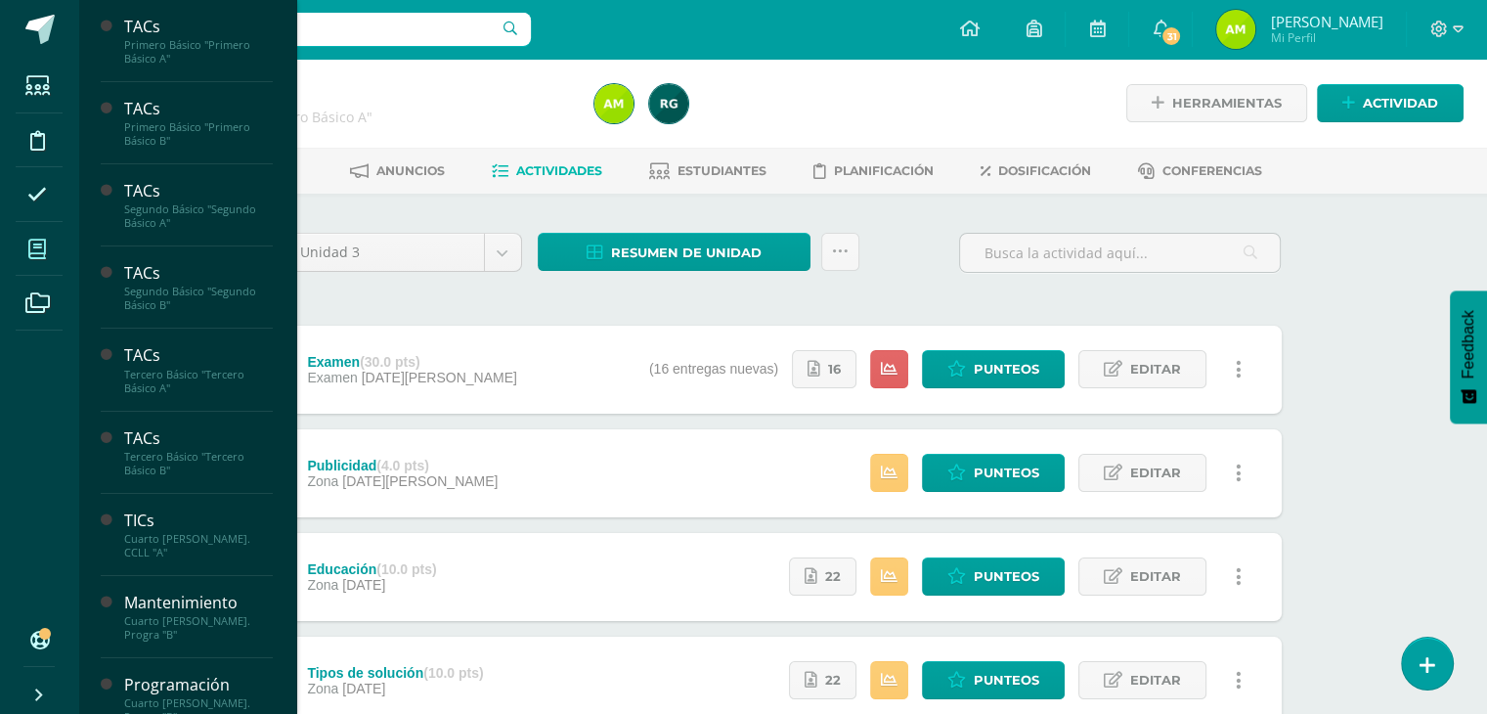
click at [35, 247] on icon at bounding box center [37, 250] width 18 height 20
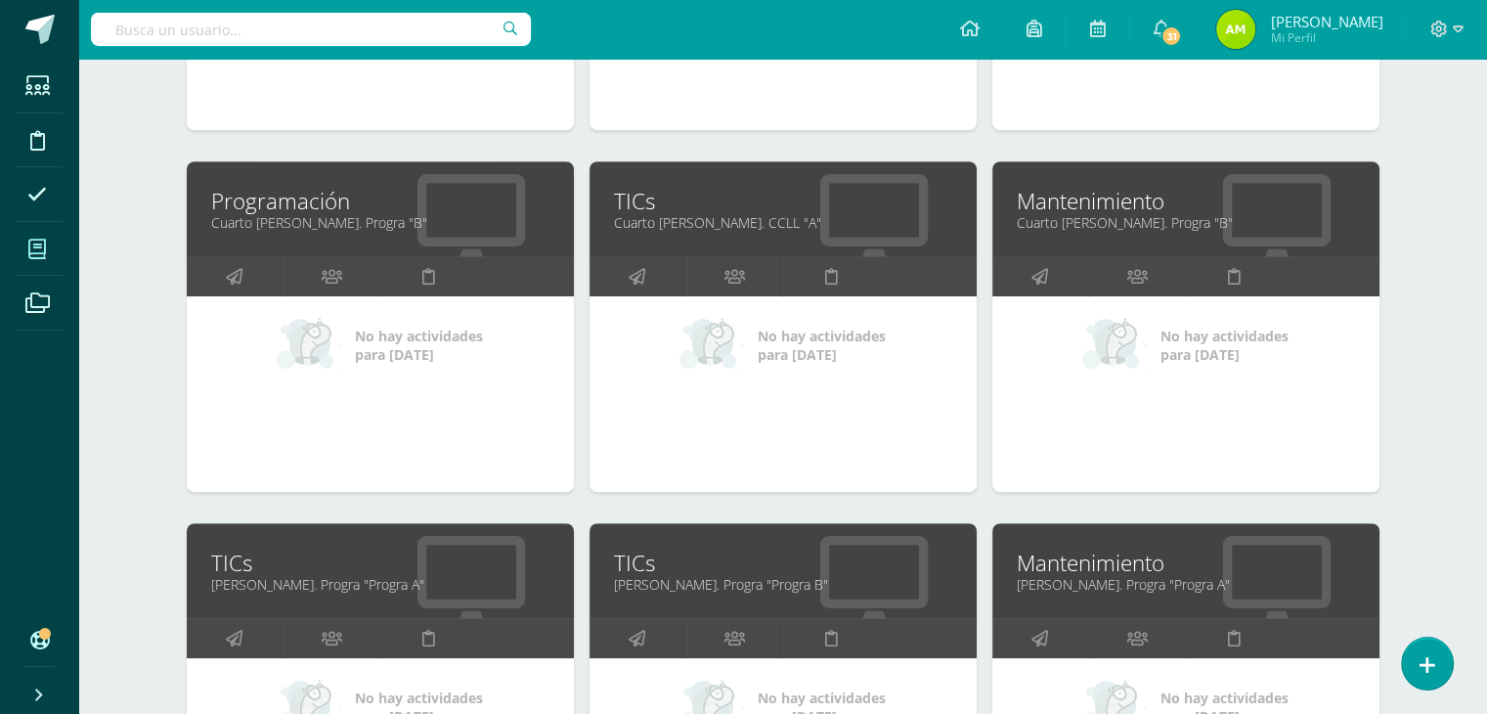
scroll to position [1075, 0]
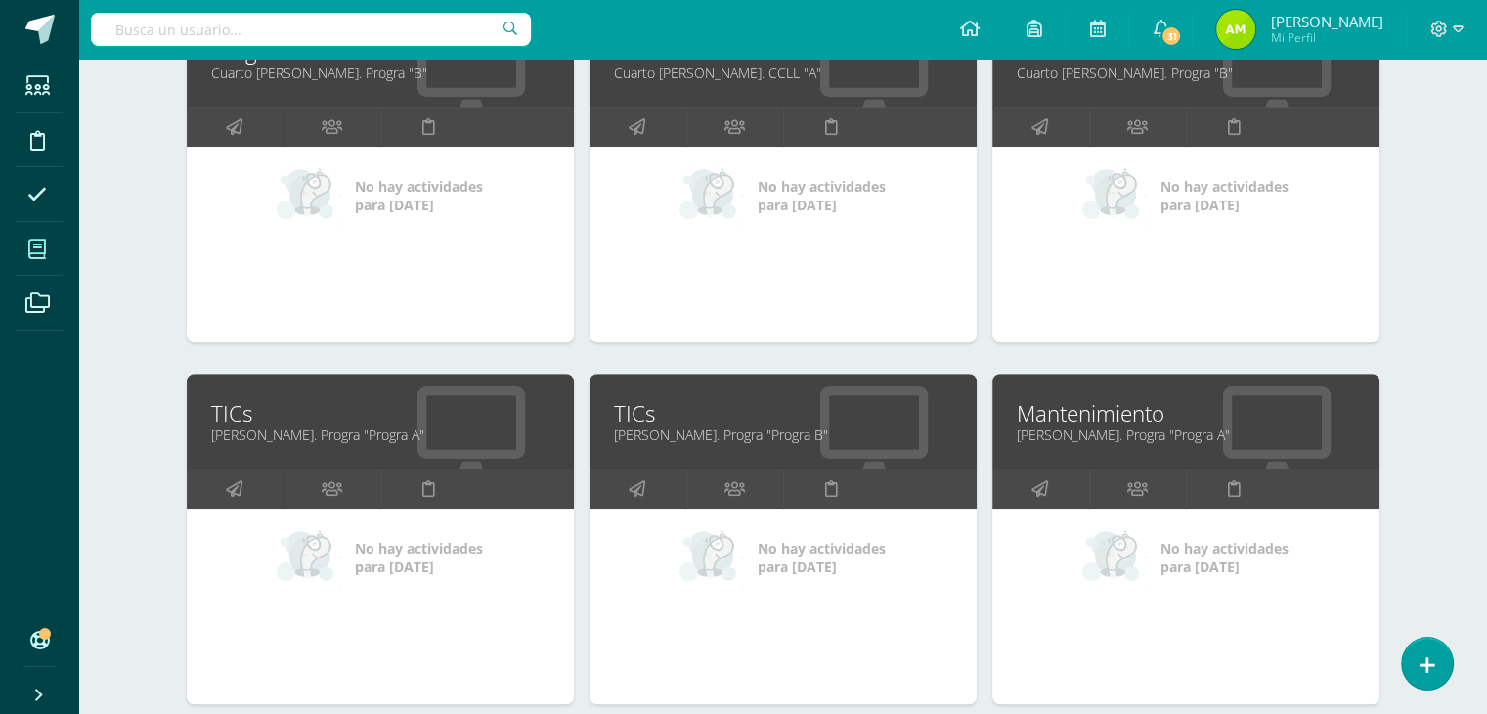
click at [631, 413] on link "TICs" at bounding box center [783, 413] width 338 height 30
click at [727, 426] on link "Quinto Bach. Progra "Progra B"" at bounding box center [783, 434] width 338 height 19
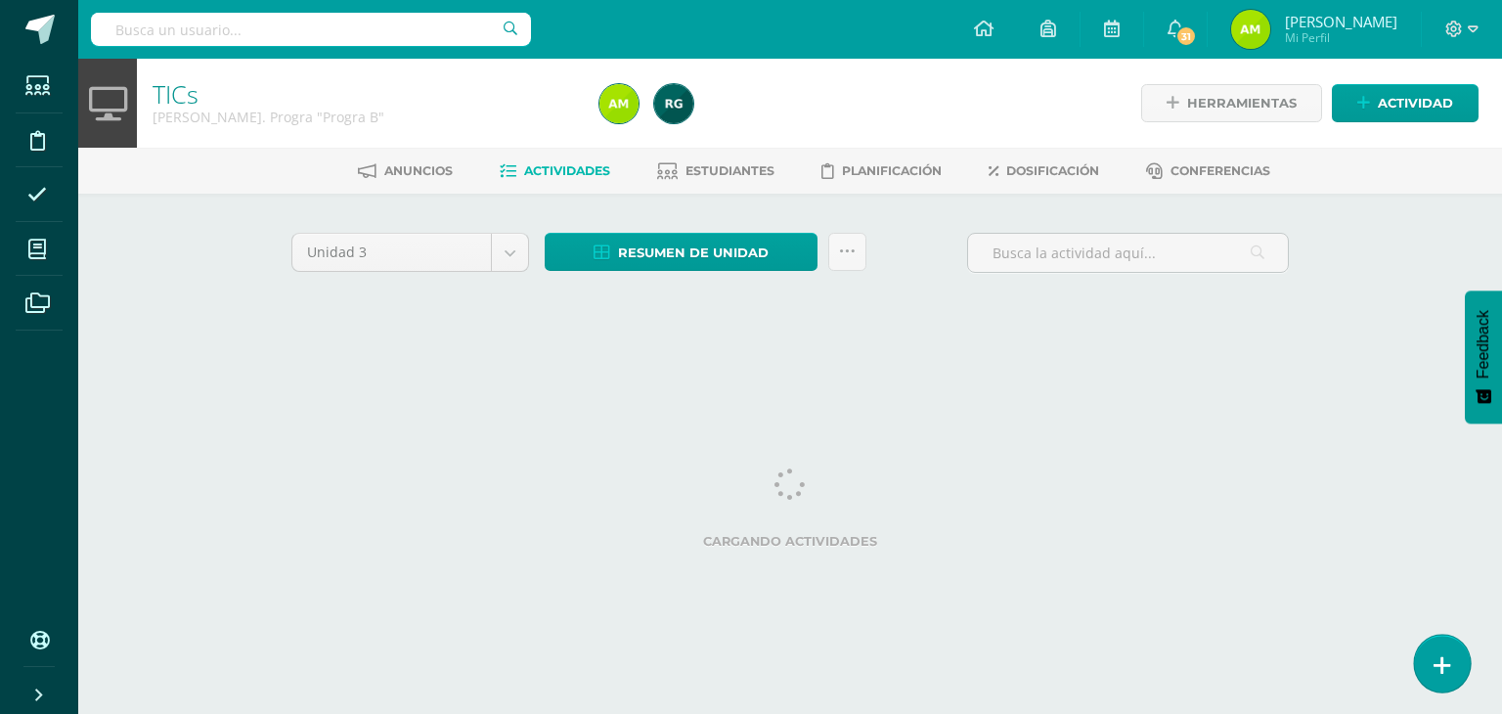
click at [1460, 670] on link at bounding box center [1442, 663] width 56 height 57
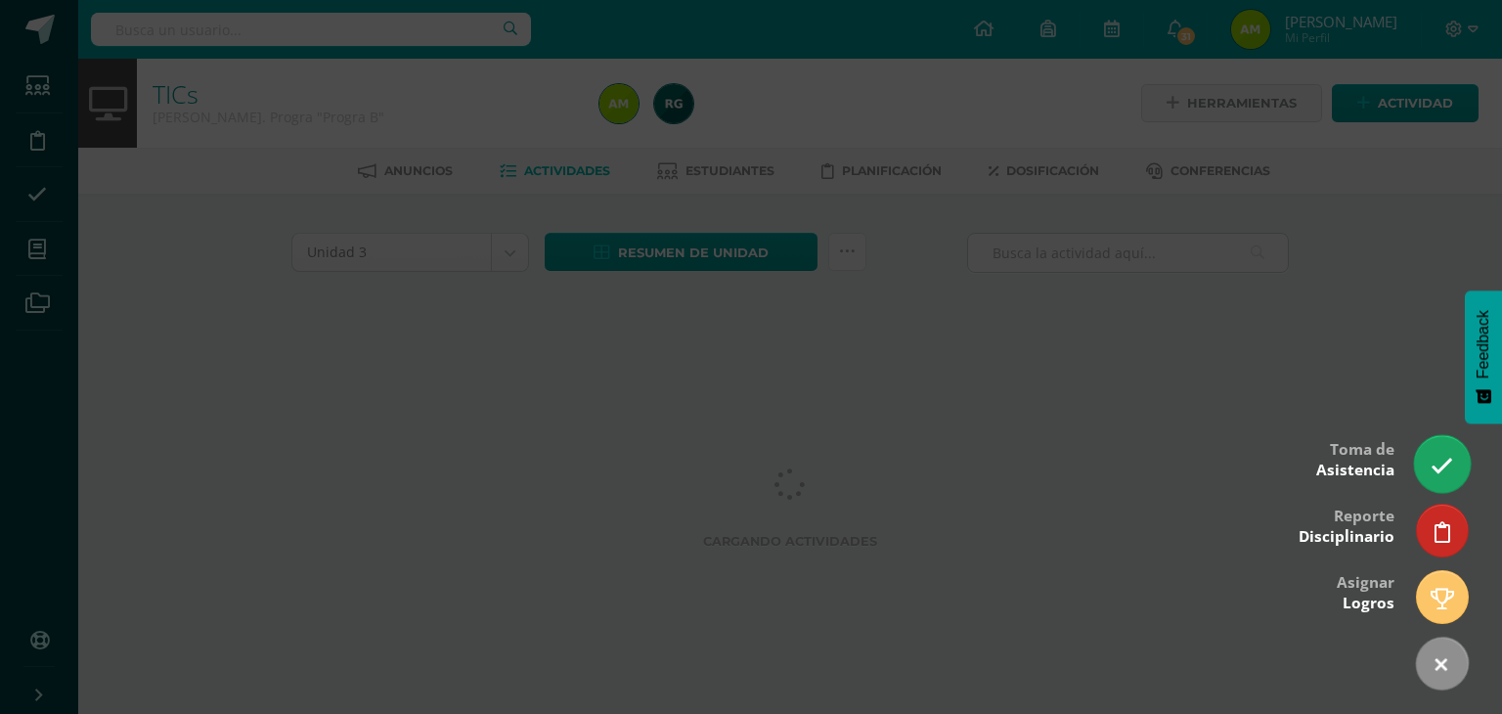
click at [1459, 464] on link at bounding box center [1442, 463] width 56 height 57
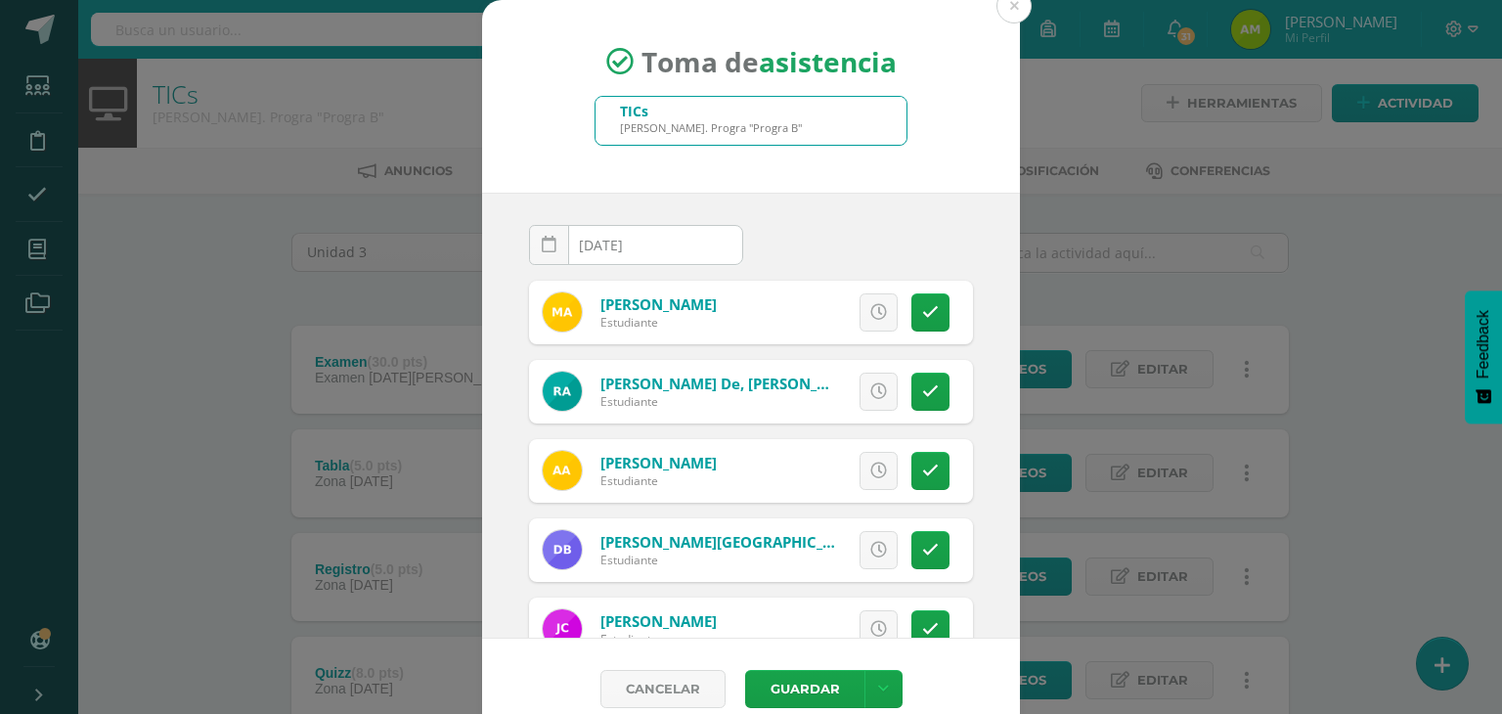
click at [1058, 159] on div "Toma de asistencia TICs Quinto Bach. Progra "Progra B" 2025-08-11 August, 2025 …" at bounding box center [751, 369] width 1486 height 739
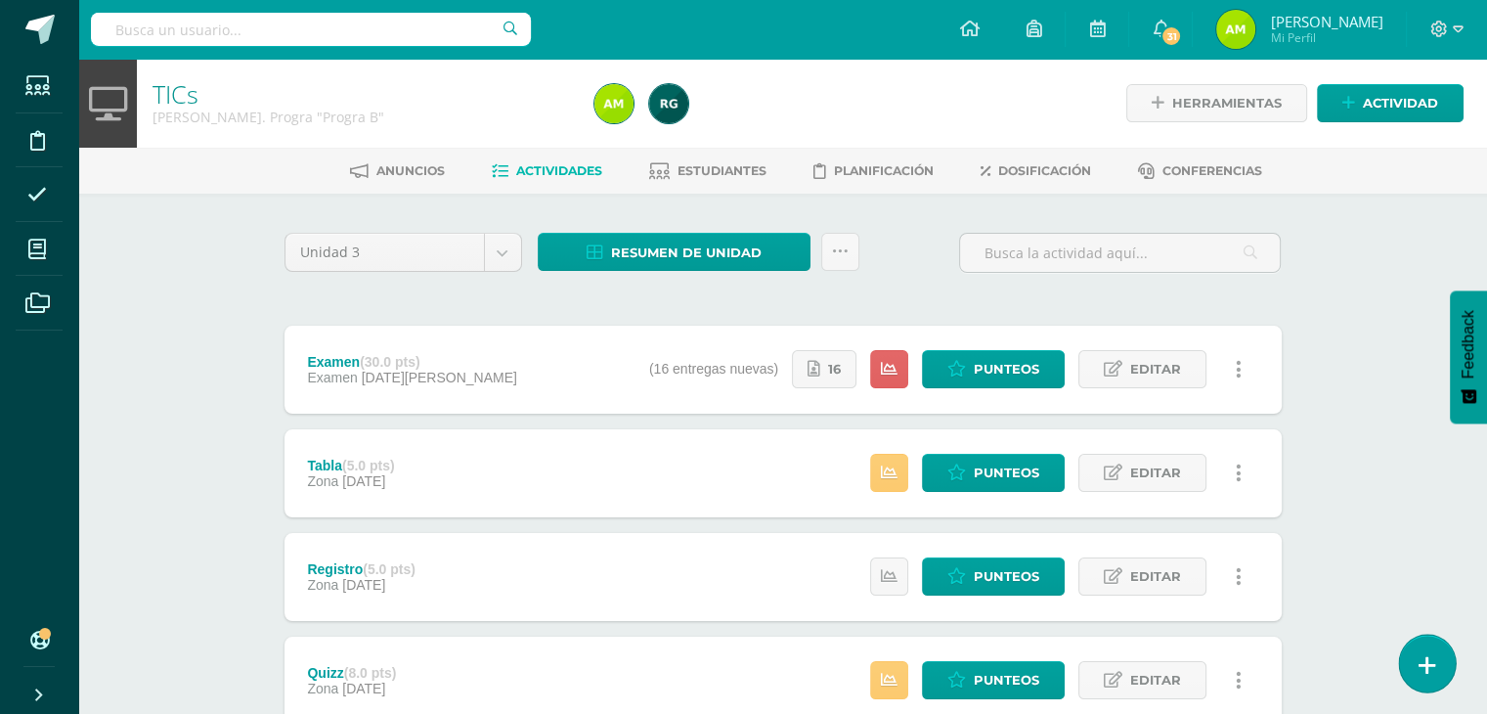
click at [1434, 673] on link at bounding box center [1427, 663] width 56 height 57
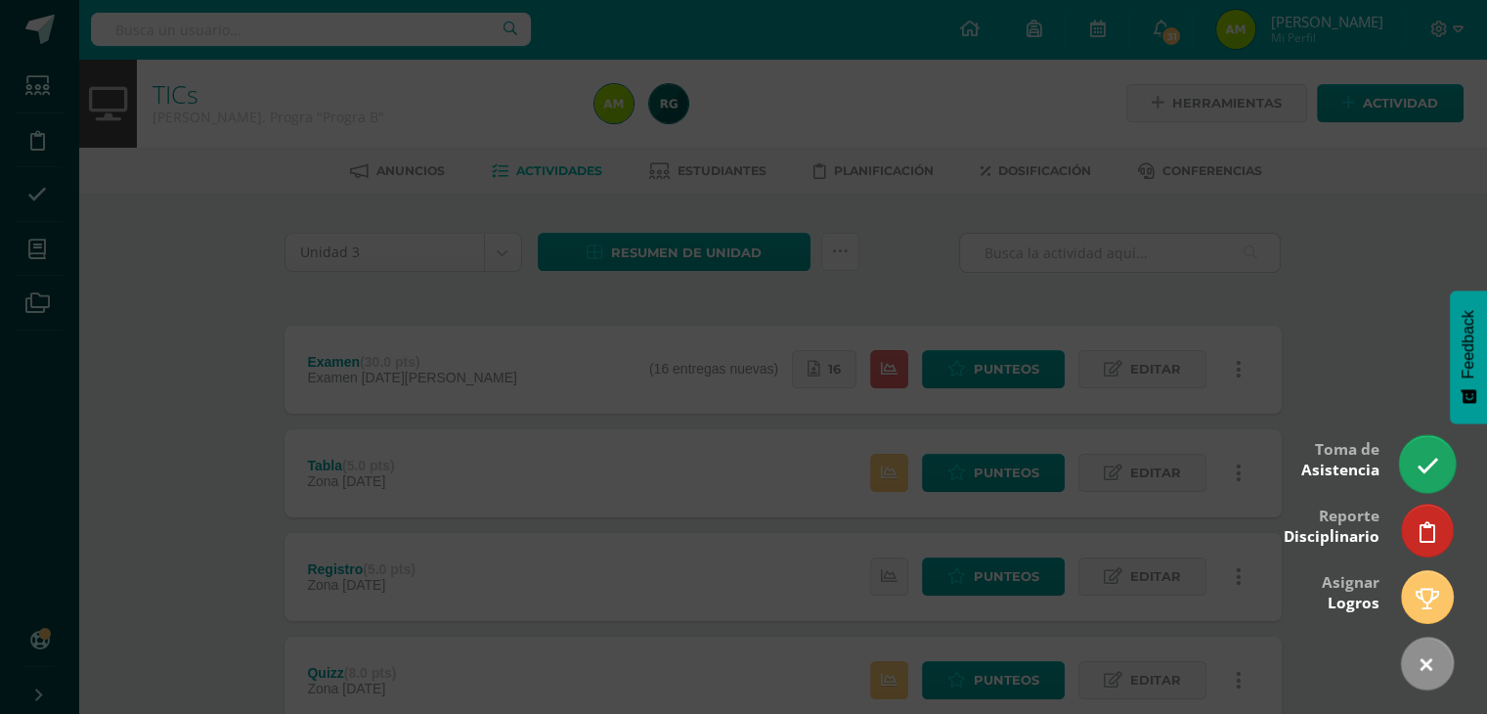
click at [1451, 463] on link at bounding box center [1427, 463] width 56 height 57
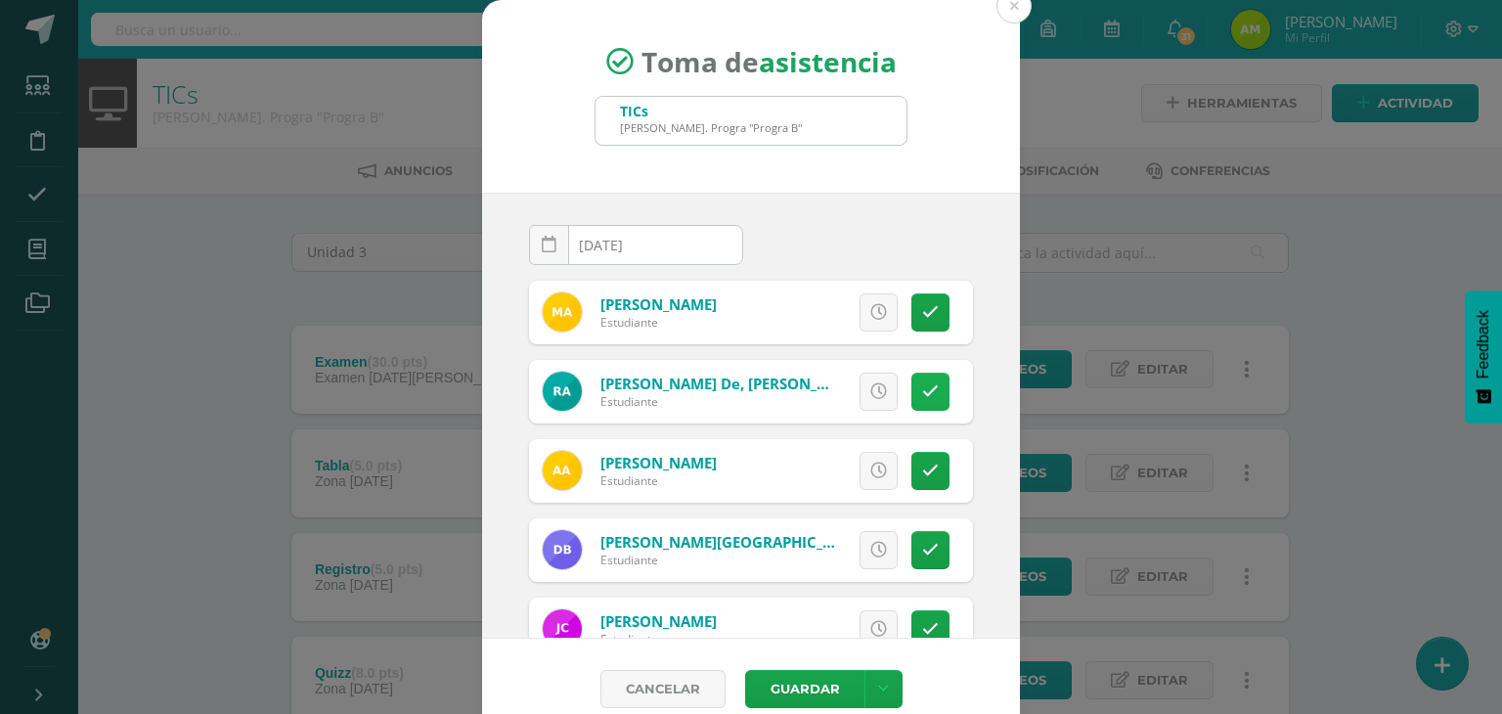
click at [915, 396] on link at bounding box center [930, 392] width 38 height 38
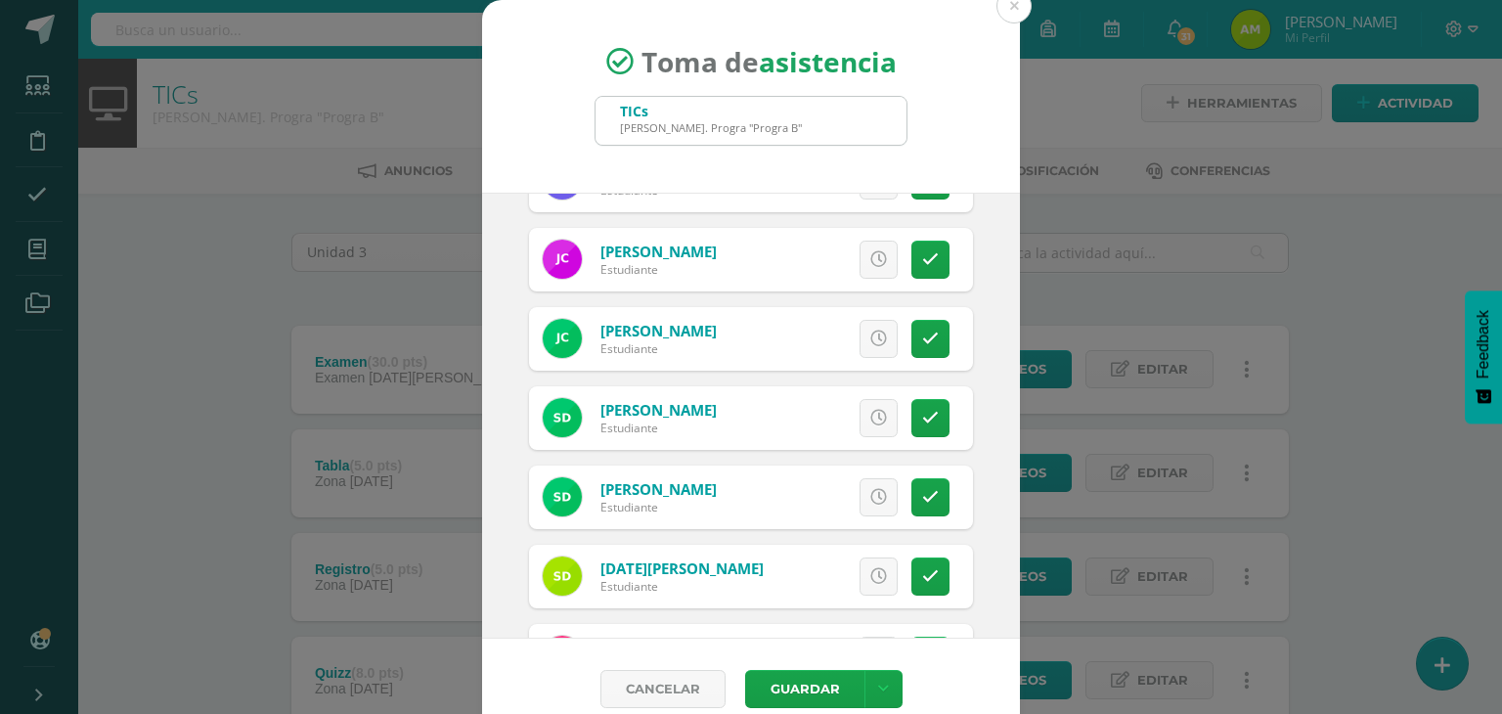
scroll to position [391, 0]
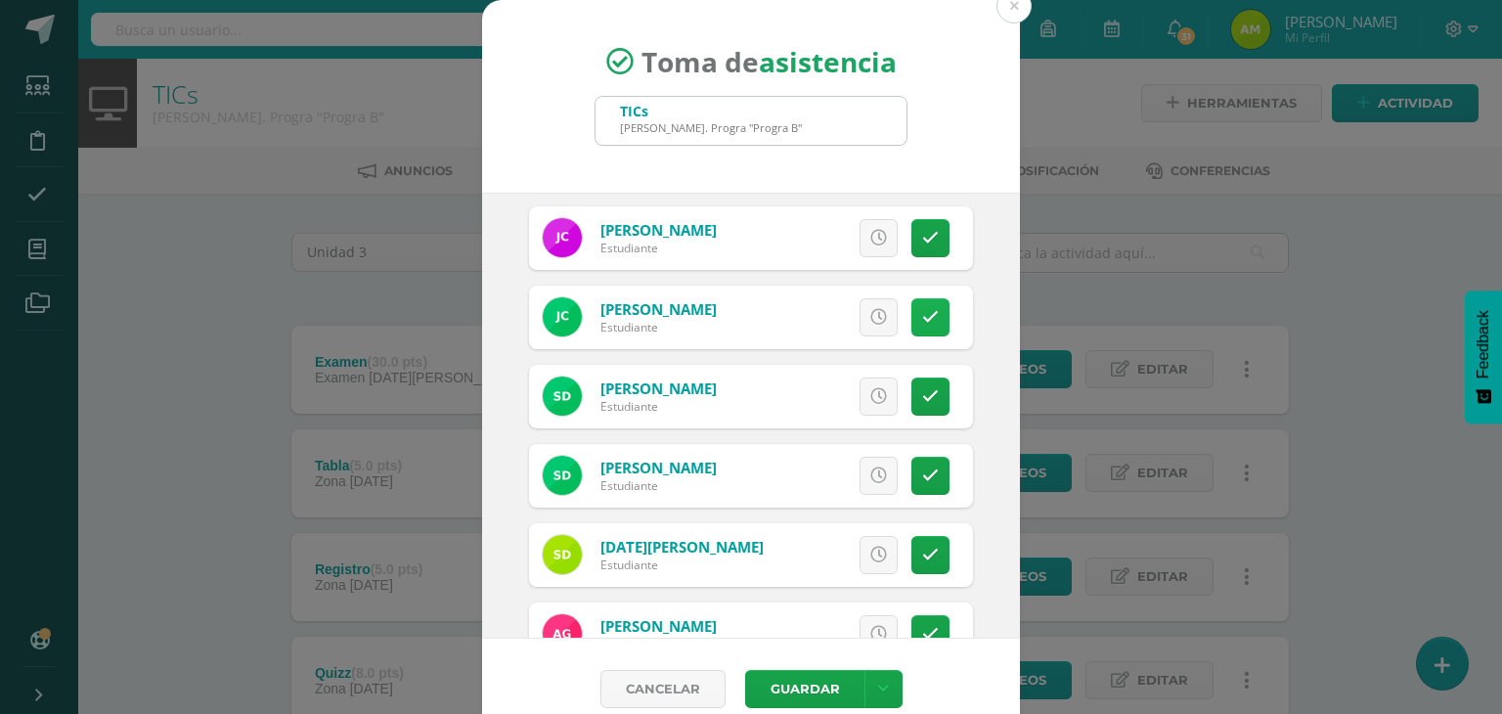
click at [922, 319] on icon at bounding box center [930, 317] width 17 height 17
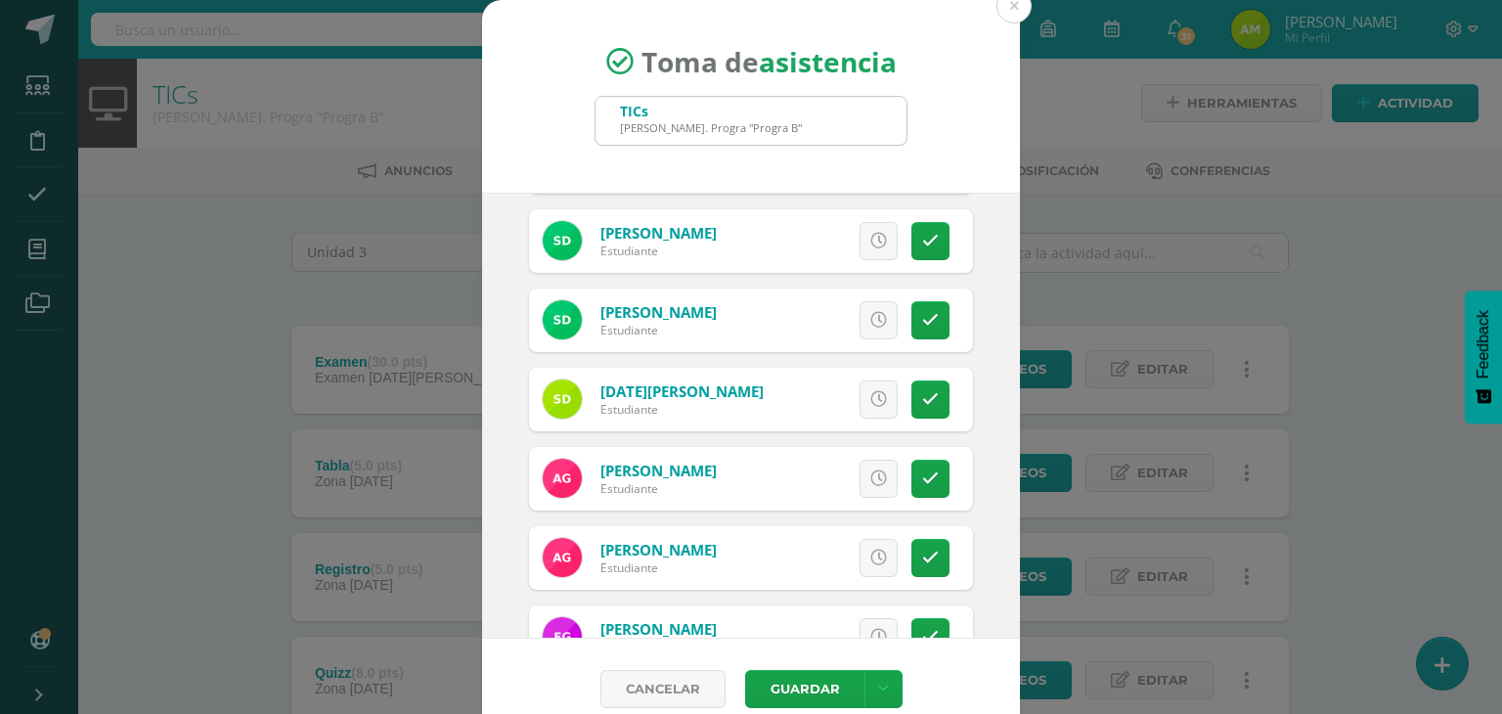
scroll to position [587, 0]
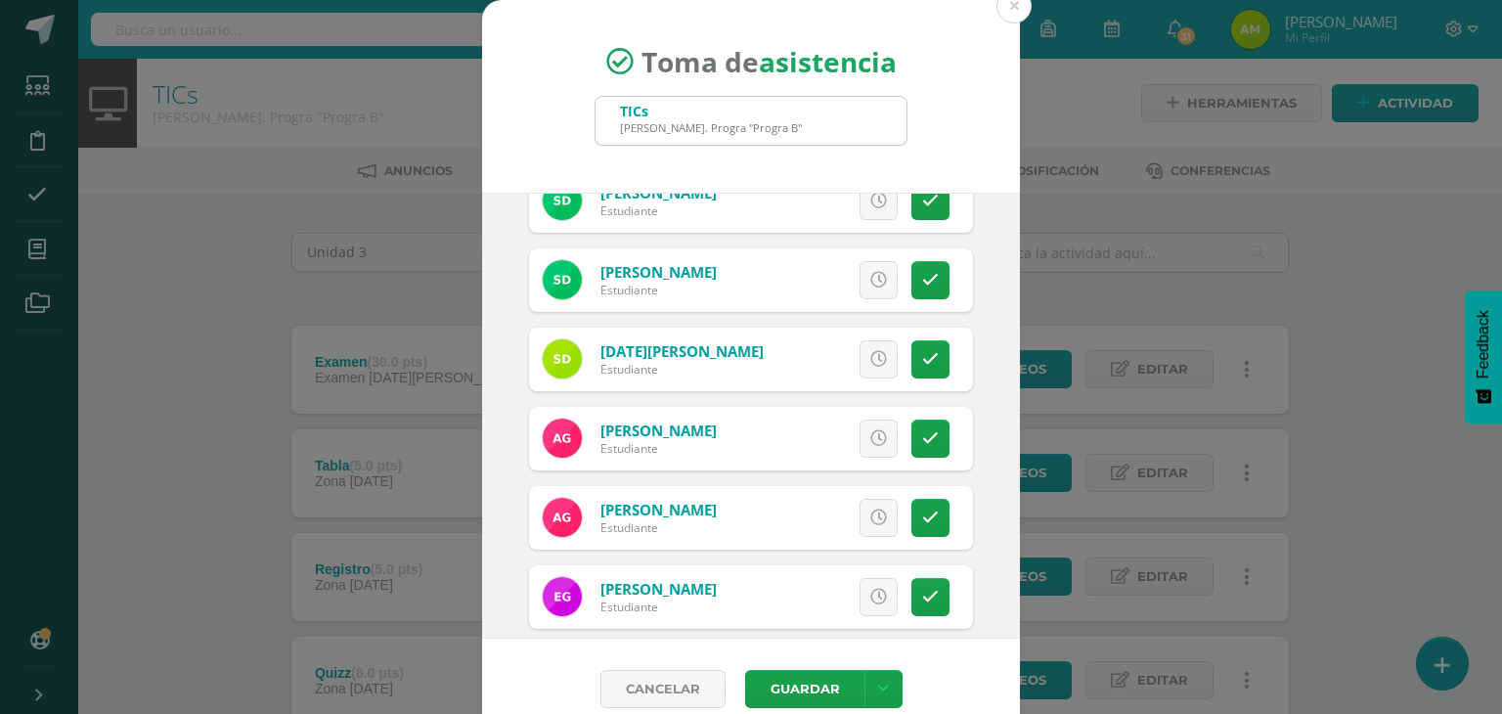
drag, startPoint x: 923, startPoint y: 366, endPoint x: 889, endPoint y: 392, distance: 43.2
click at [922, 367] on link at bounding box center [930, 359] width 38 height 38
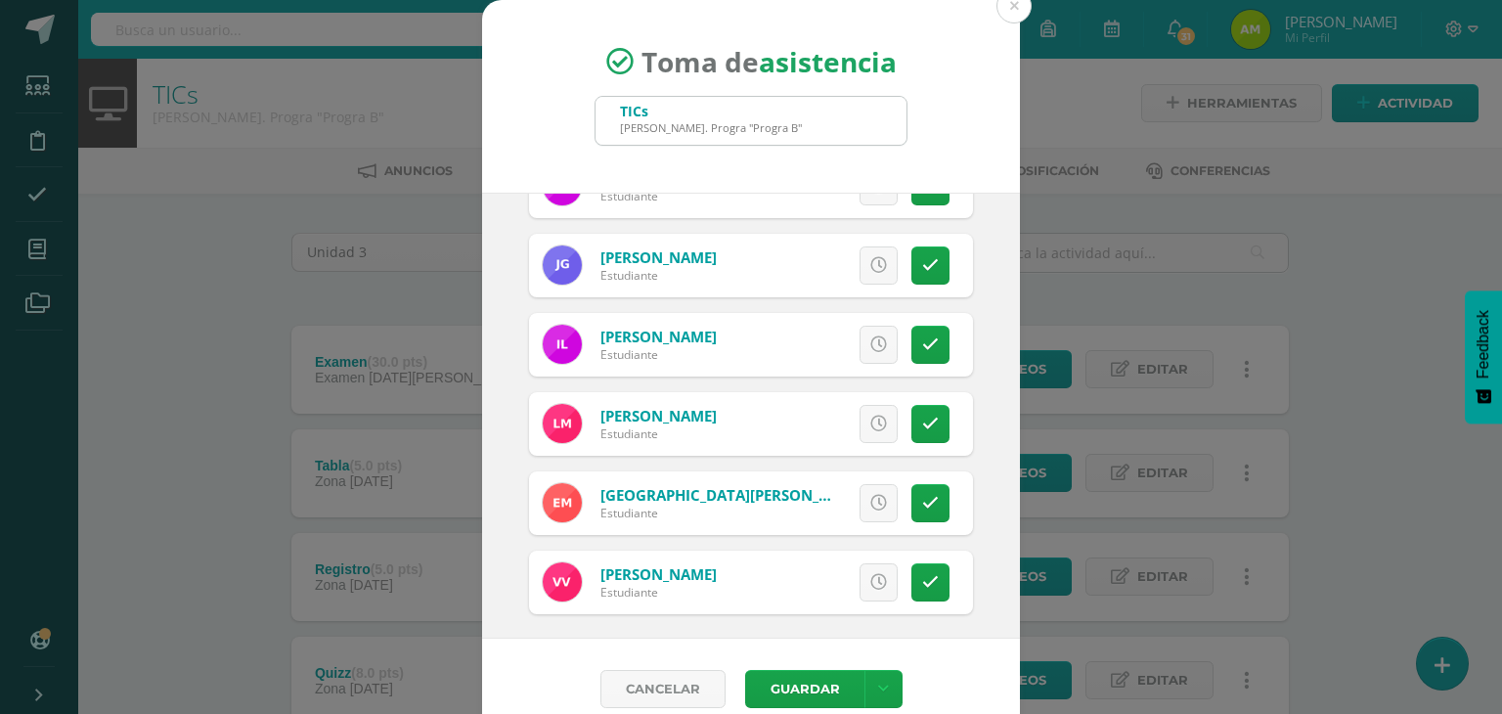
scroll to position [1004, 0]
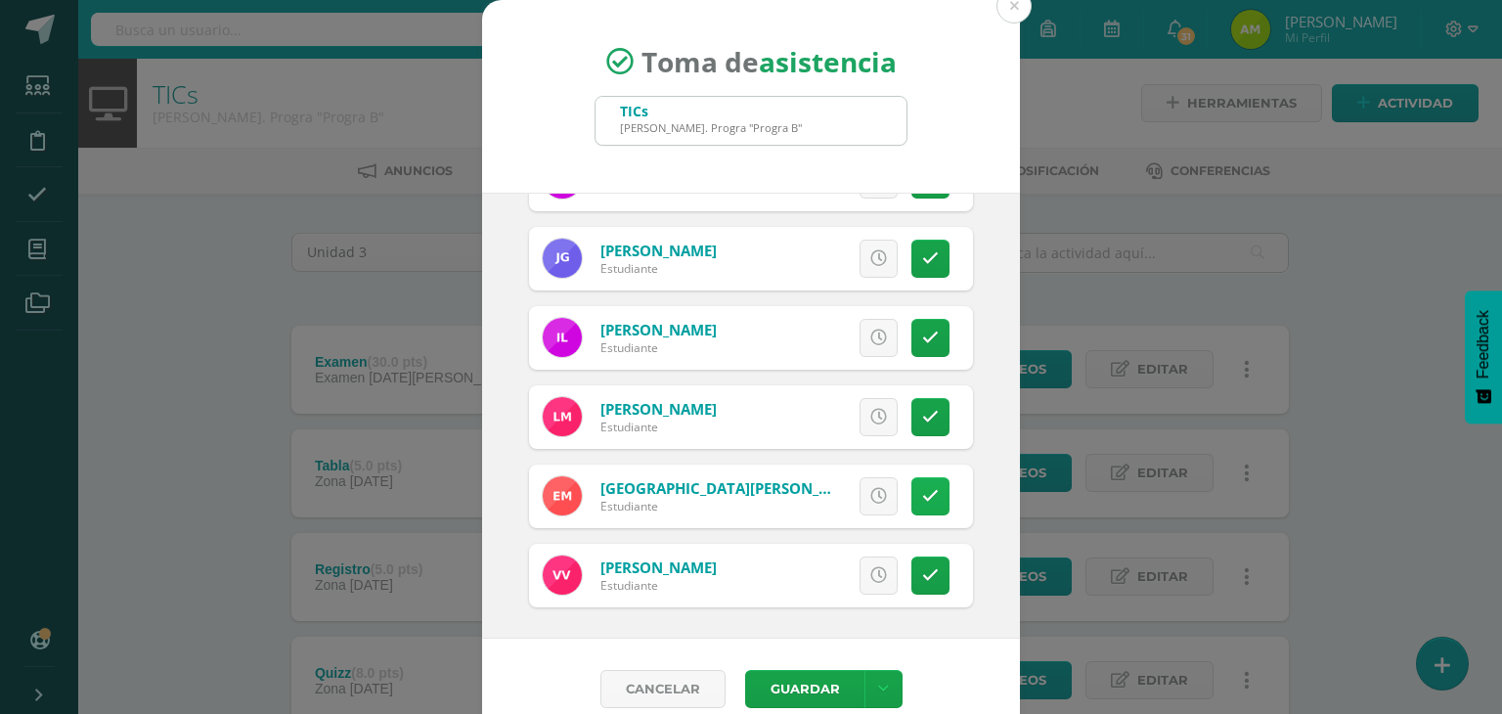
click at [922, 491] on icon at bounding box center [930, 496] width 17 height 17
click at [911, 574] on link at bounding box center [930, 575] width 38 height 38
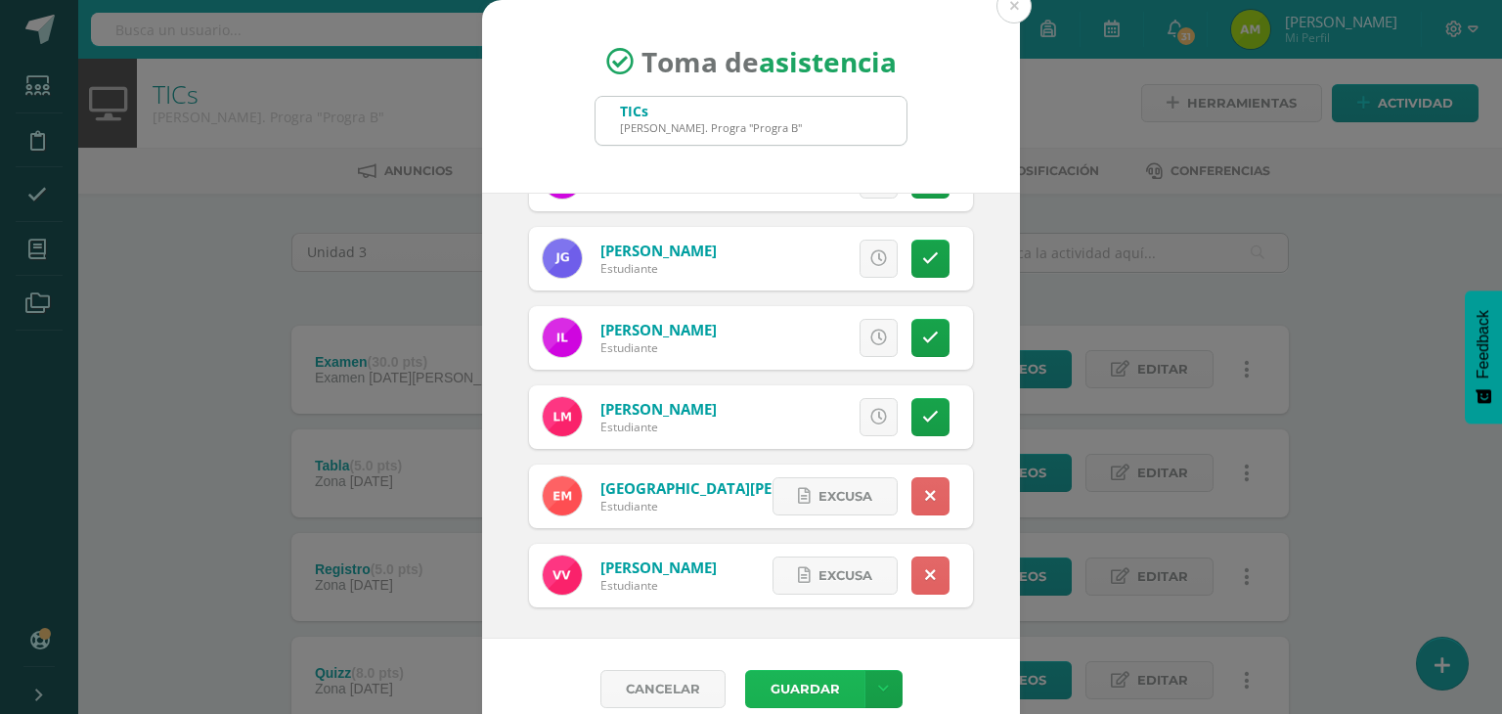
click at [799, 681] on button "Guardar" at bounding box center [804, 689] width 119 height 38
